Goal: Check status: Check status

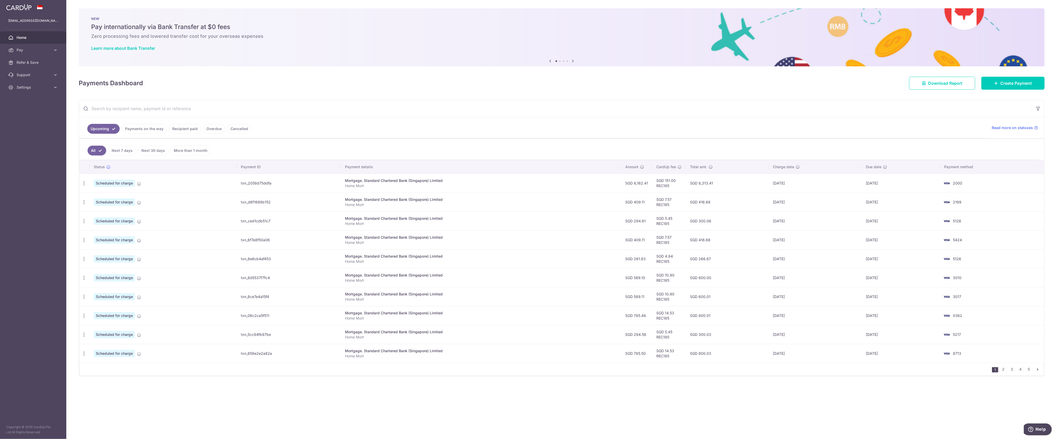
drag, startPoint x: 507, startPoint y: 227, endPoint x: 902, endPoint y: 219, distance: 394.8
click at [902, 219] on tr "Update payment Cancel payment Scheduled for charge txn_ced1cdb51c7 Mortgage. St…" at bounding box center [561, 220] width 965 height 19
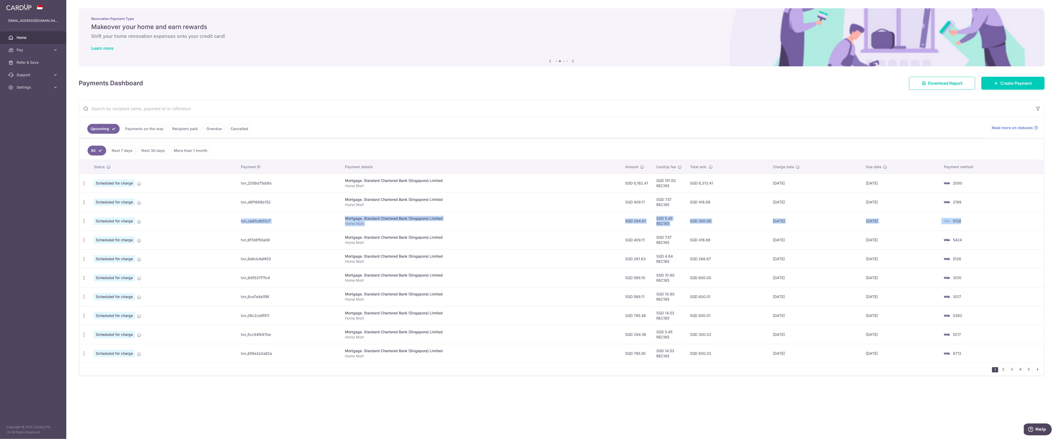
drag, startPoint x: 983, startPoint y: 219, endPoint x: 212, endPoint y: 223, distance: 771.9
click at [212, 223] on tr "Update payment Cancel payment Scheduled for charge txn_ced1cdb51c7 Mortgage. St…" at bounding box center [561, 220] width 965 height 19
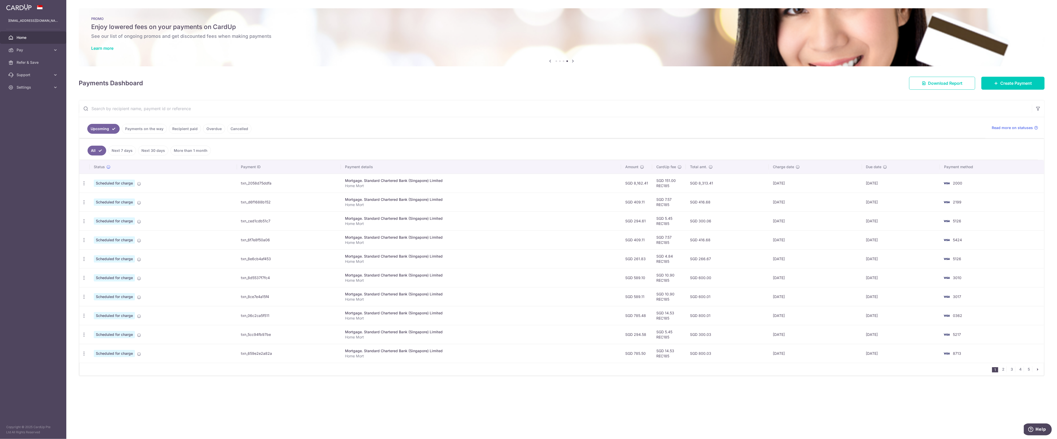
click at [641, 153] on ul "All Next 7 days Next 30 days More than 1 month" at bounding box center [558, 149] width 959 height 21
